Goal: Task Accomplishment & Management: Use online tool/utility

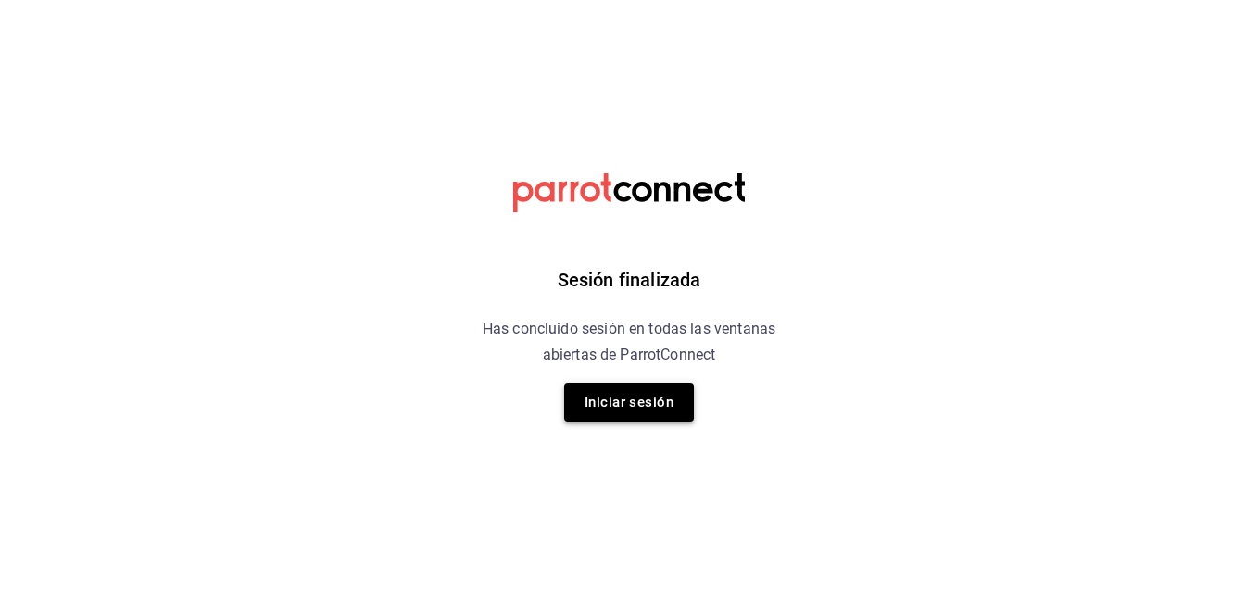
click at [624, 402] on button "Iniciar sesión" at bounding box center [629, 402] width 130 height 39
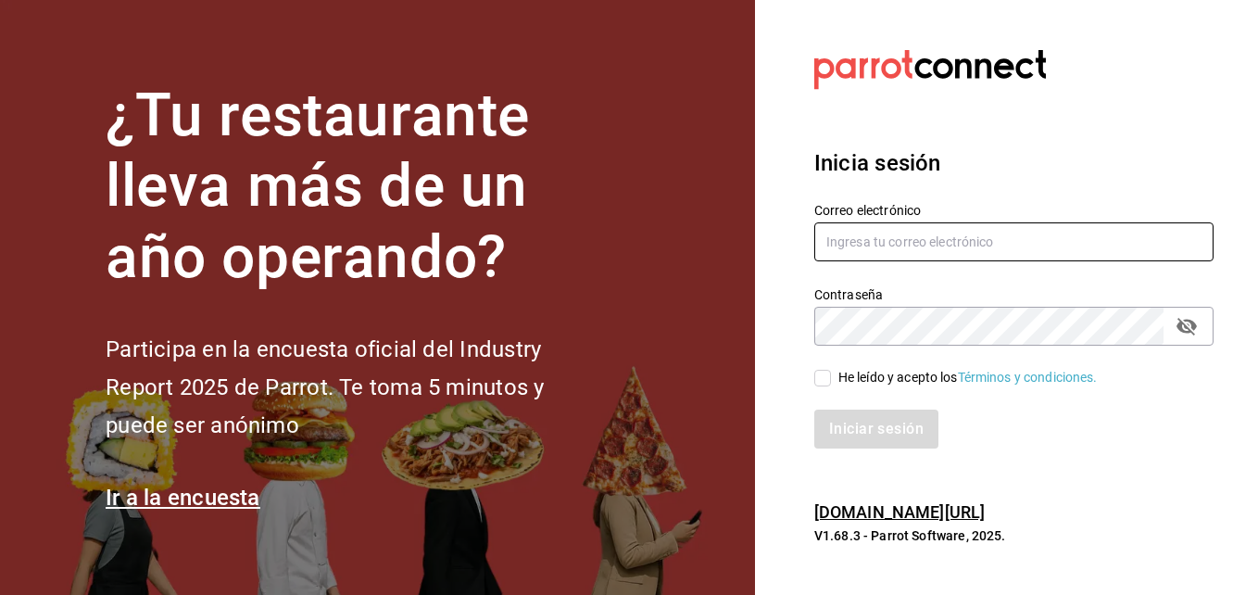
type input "roberto.barron@costeno.com"
click at [831, 382] on span "He leído y acepto los Términos y condiciones." at bounding box center [964, 377] width 267 height 19
click at [831, 382] on input "He leído y acepto los Términos y condiciones." at bounding box center [822, 378] width 17 height 17
checkbox input "true"
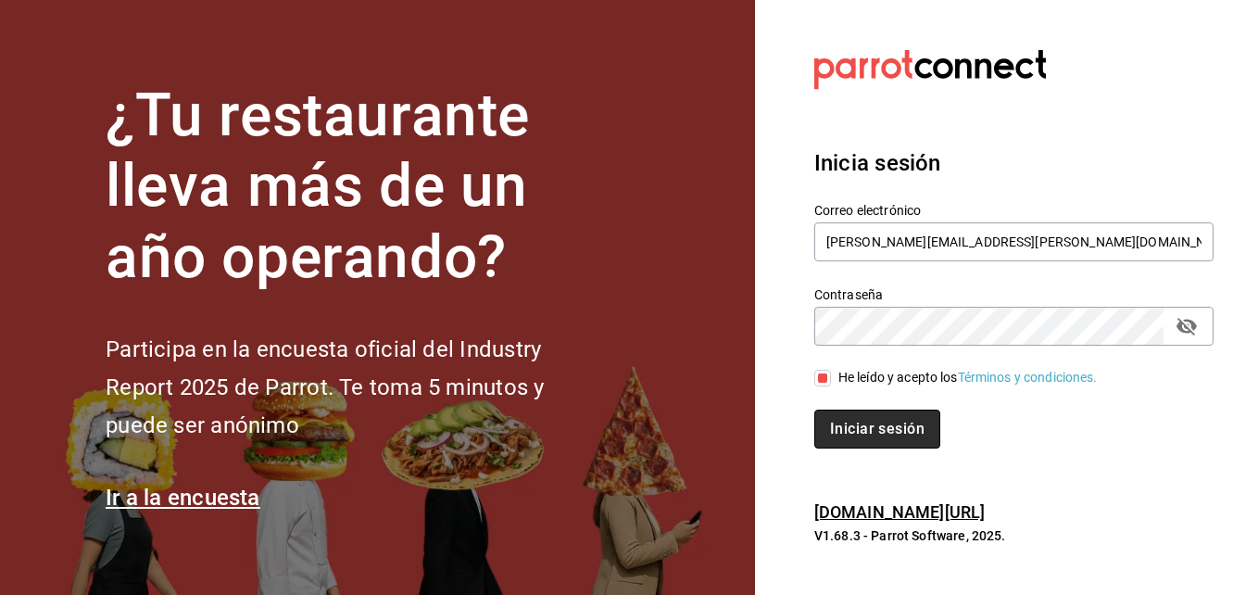
click at [855, 422] on button "Iniciar sesión" at bounding box center [877, 429] width 126 height 39
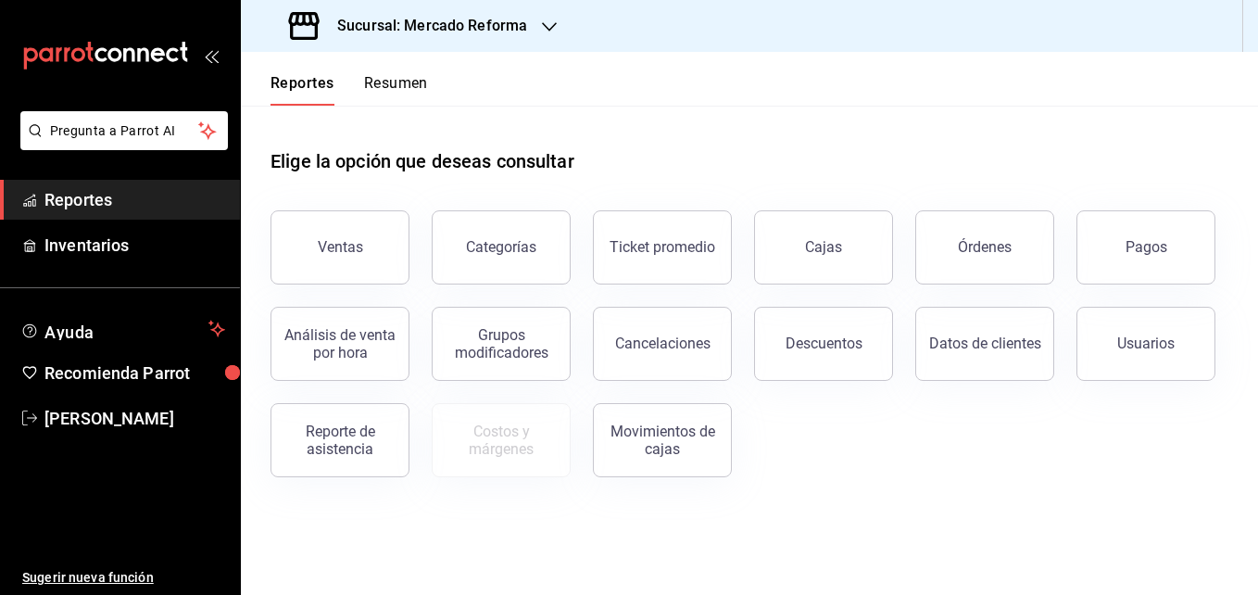
click at [549, 26] on icon "button" at bounding box center [549, 26] width 15 height 15
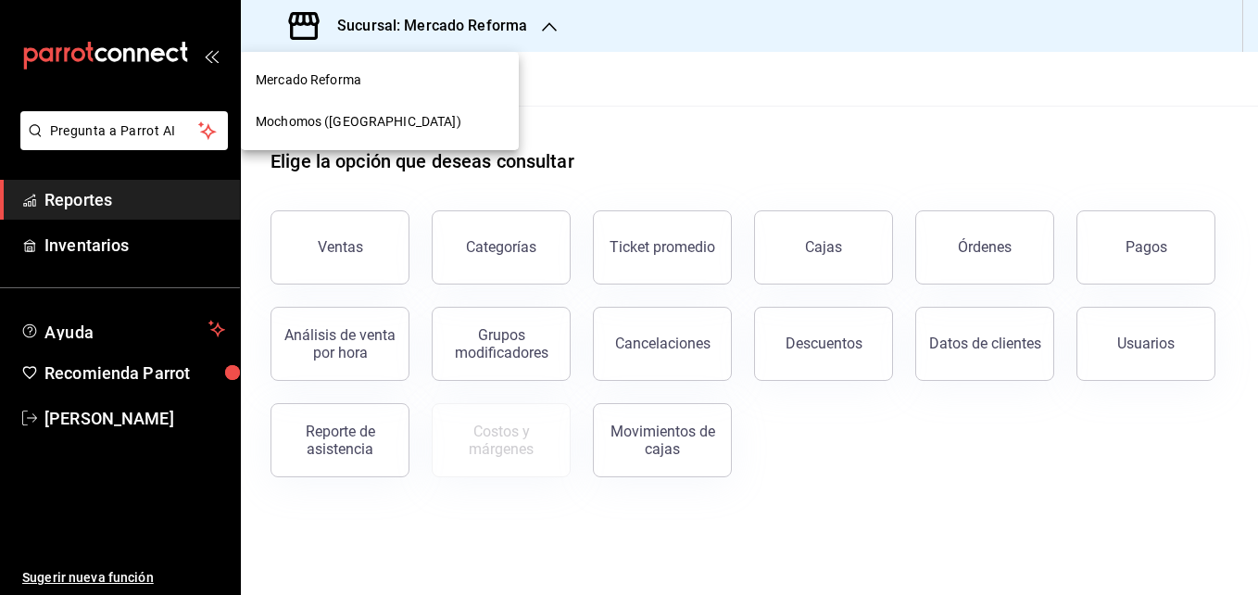
click at [379, 120] on span "Mochomos ([GEOGRAPHIC_DATA])" at bounding box center [359, 121] width 206 height 19
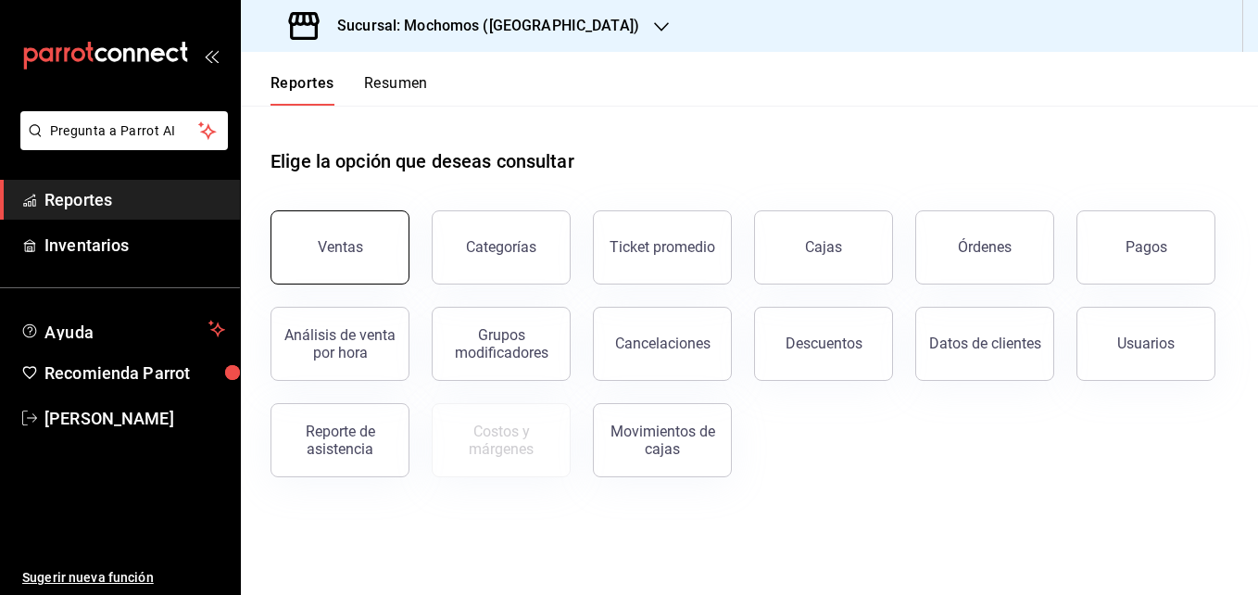
click at [379, 246] on button "Ventas" at bounding box center [340, 247] width 139 height 74
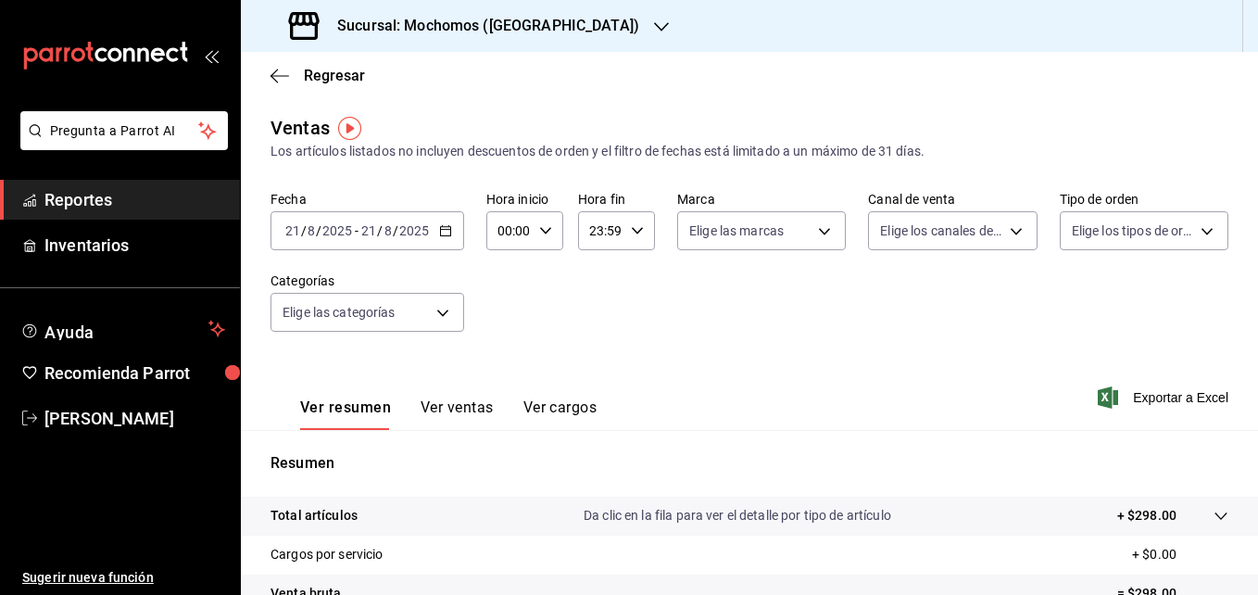
click at [443, 233] on icon "button" at bounding box center [445, 230] width 13 height 13
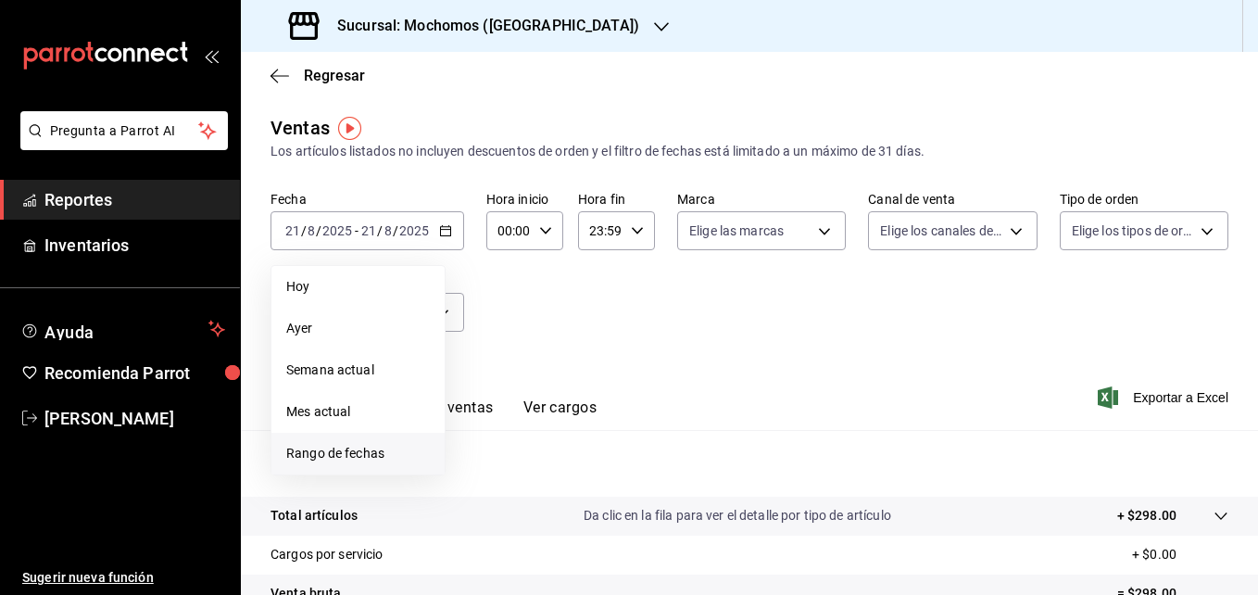
click at [315, 453] on span "Rango de fechas" at bounding box center [358, 453] width 144 height 19
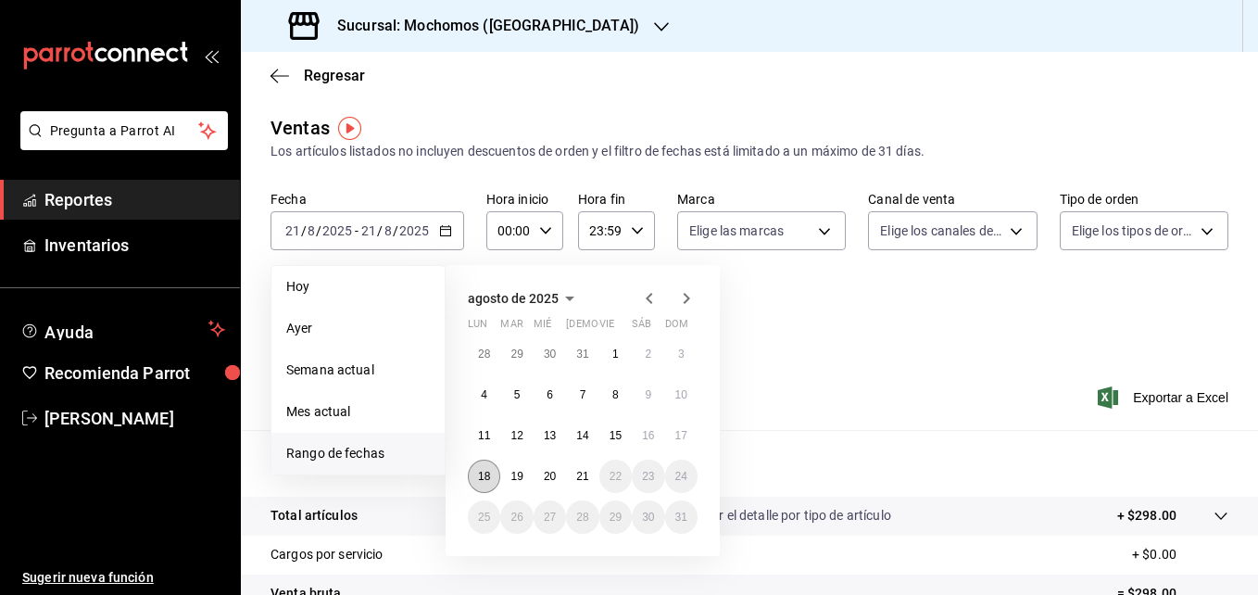
click at [484, 469] on button "18" at bounding box center [484, 476] width 32 height 33
click at [587, 476] on abbr "21" at bounding box center [582, 476] width 12 height 13
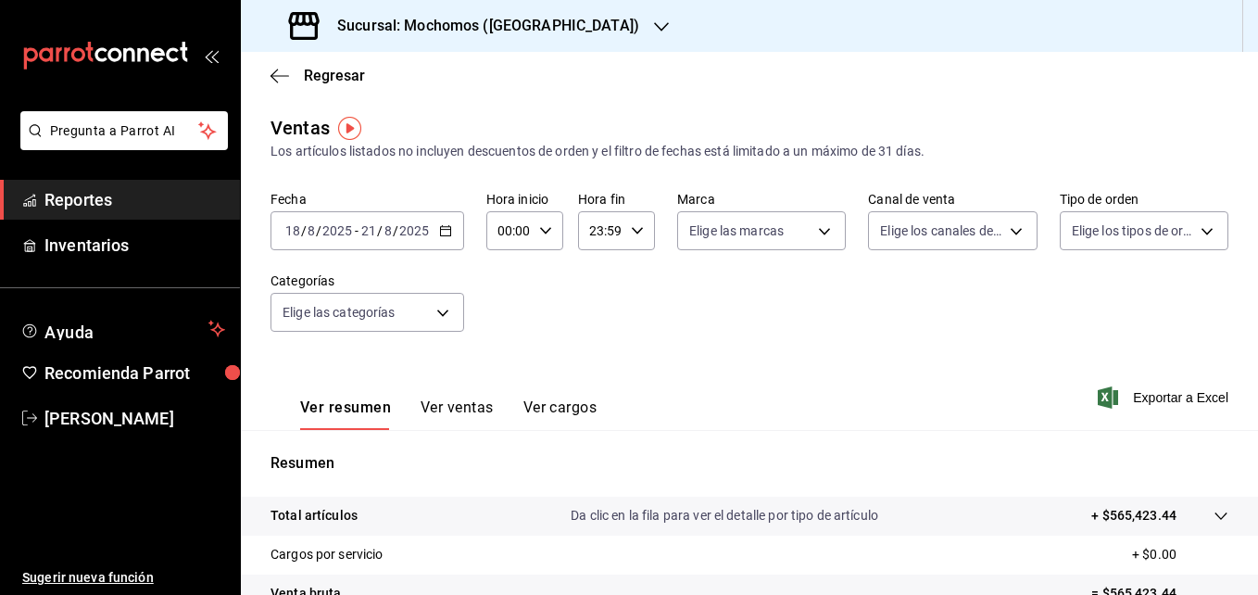
click at [548, 227] on icon "button" at bounding box center [545, 230] width 13 height 13
click at [504, 336] on button "05" at bounding box center [504, 347] width 31 height 37
type input "05:00"
click at [1128, 403] on div at bounding box center [629, 297] width 1258 height 595
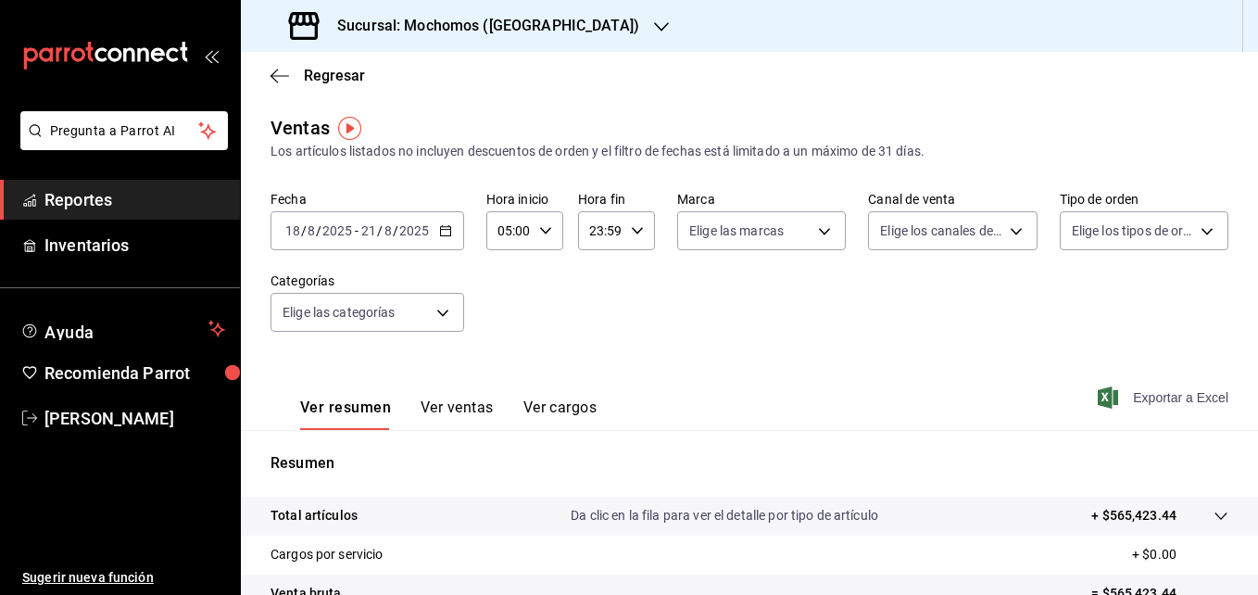
click at [1141, 395] on span "Exportar a Excel" at bounding box center [1165, 397] width 127 height 22
